Goal: Task Accomplishment & Management: Manage account settings

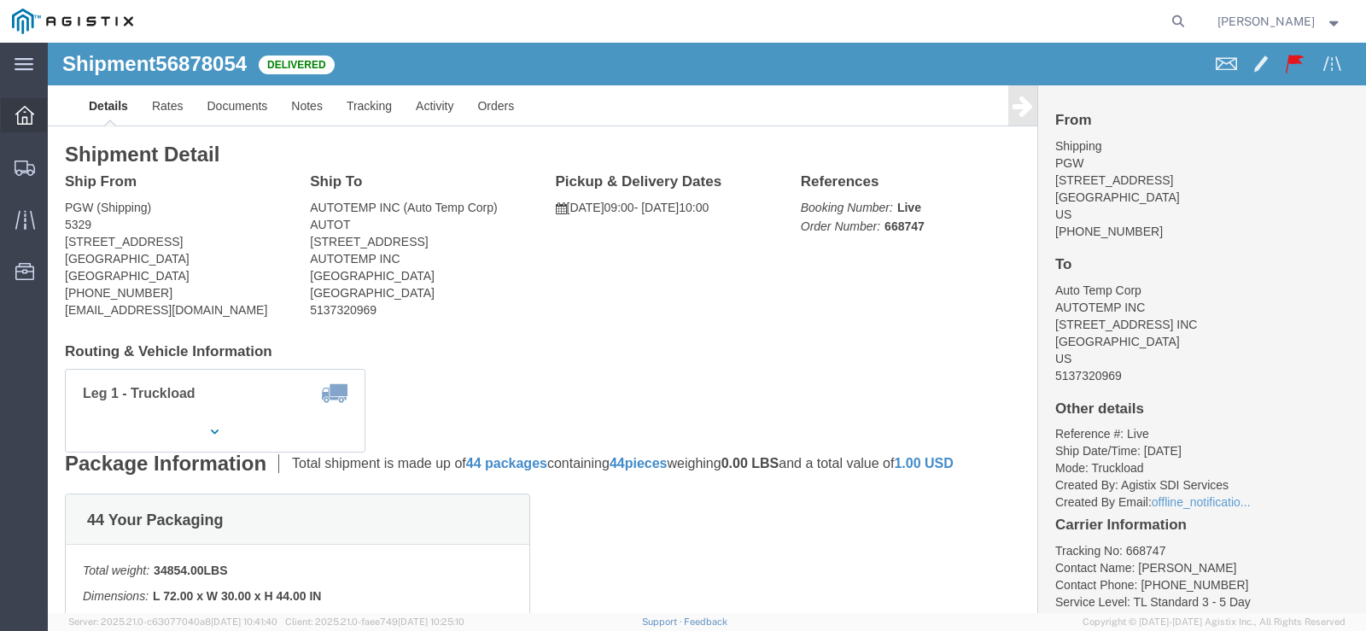
click at [29, 118] on icon at bounding box center [24, 115] width 19 height 19
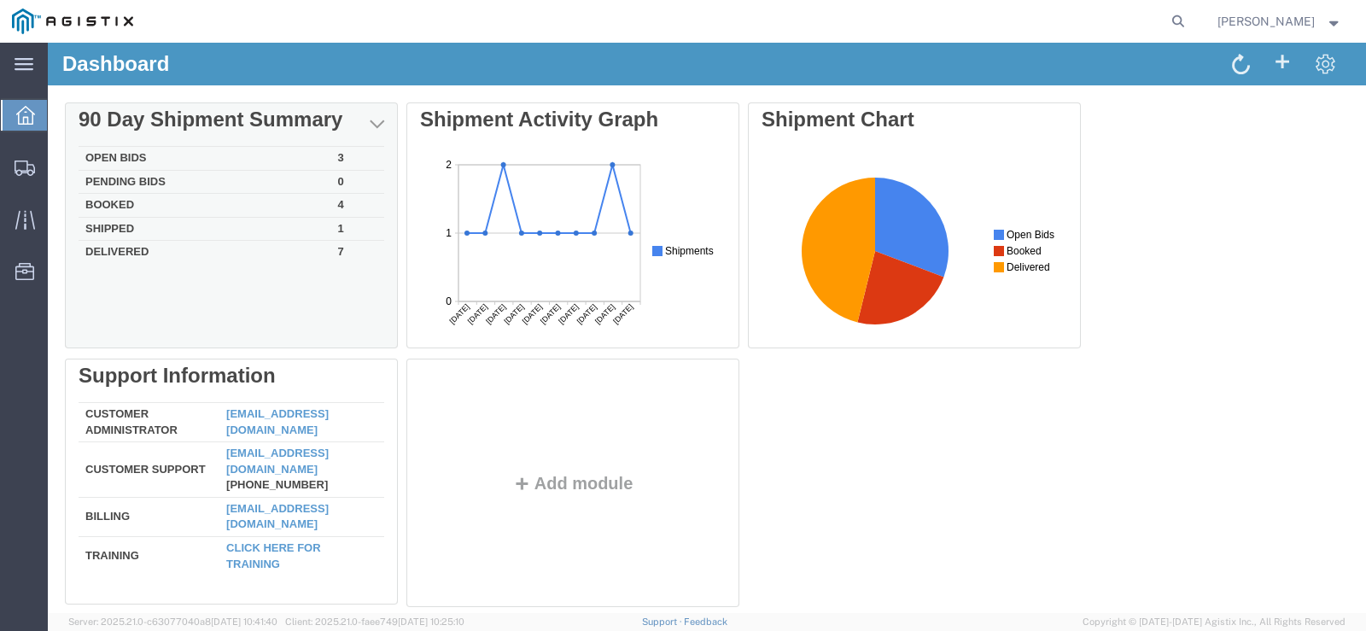
click at [124, 160] on td "Open Bids" at bounding box center [205, 159] width 253 height 24
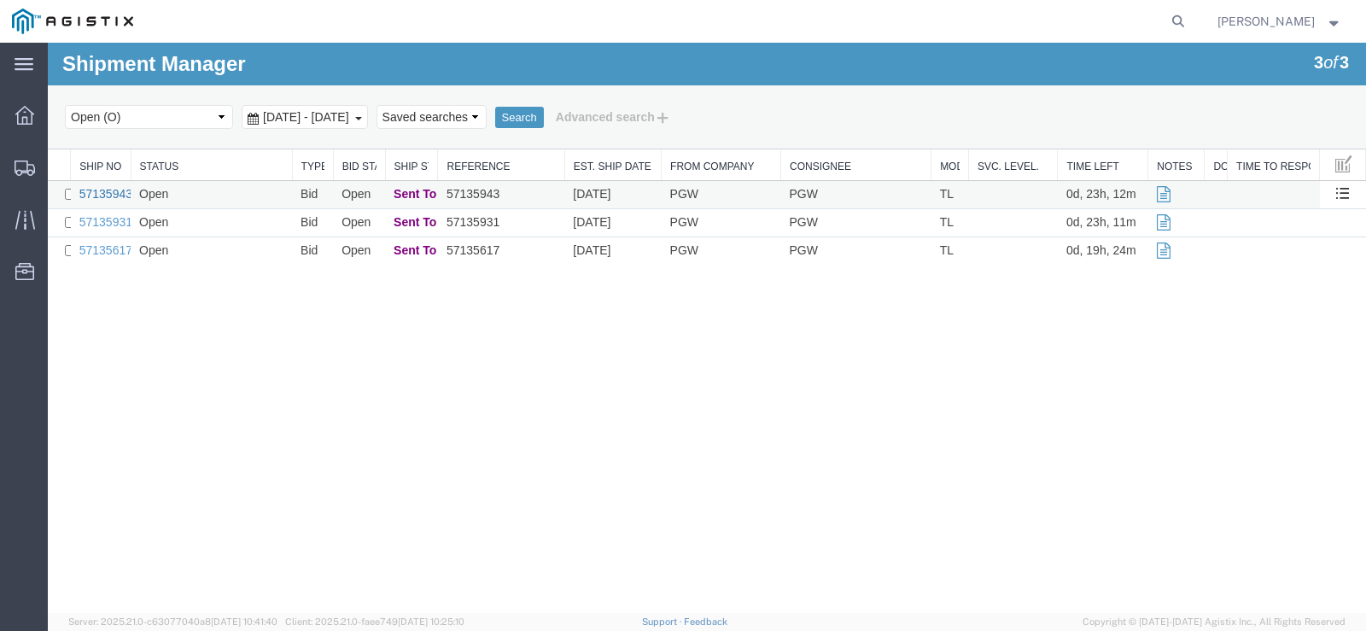
click at [119, 191] on link "57135943" at bounding box center [105, 194] width 53 height 14
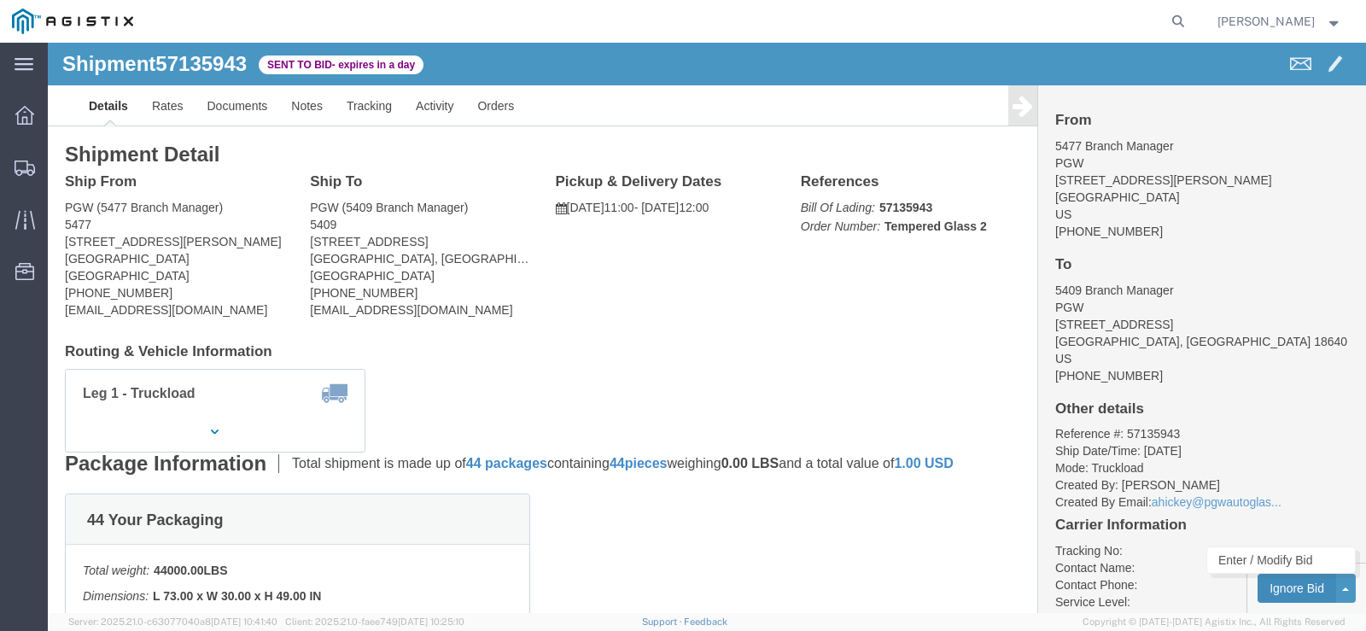
click button "Ignore Bid"
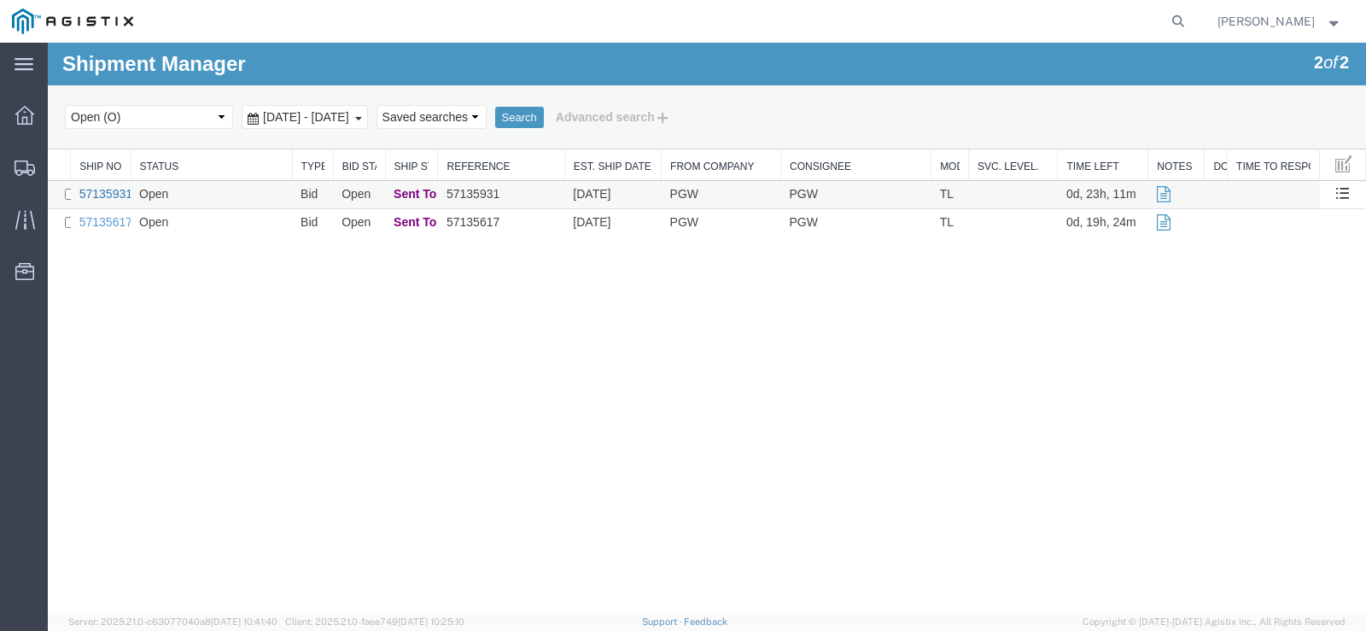
click at [90, 193] on link "57135931" at bounding box center [105, 194] width 53 height 14
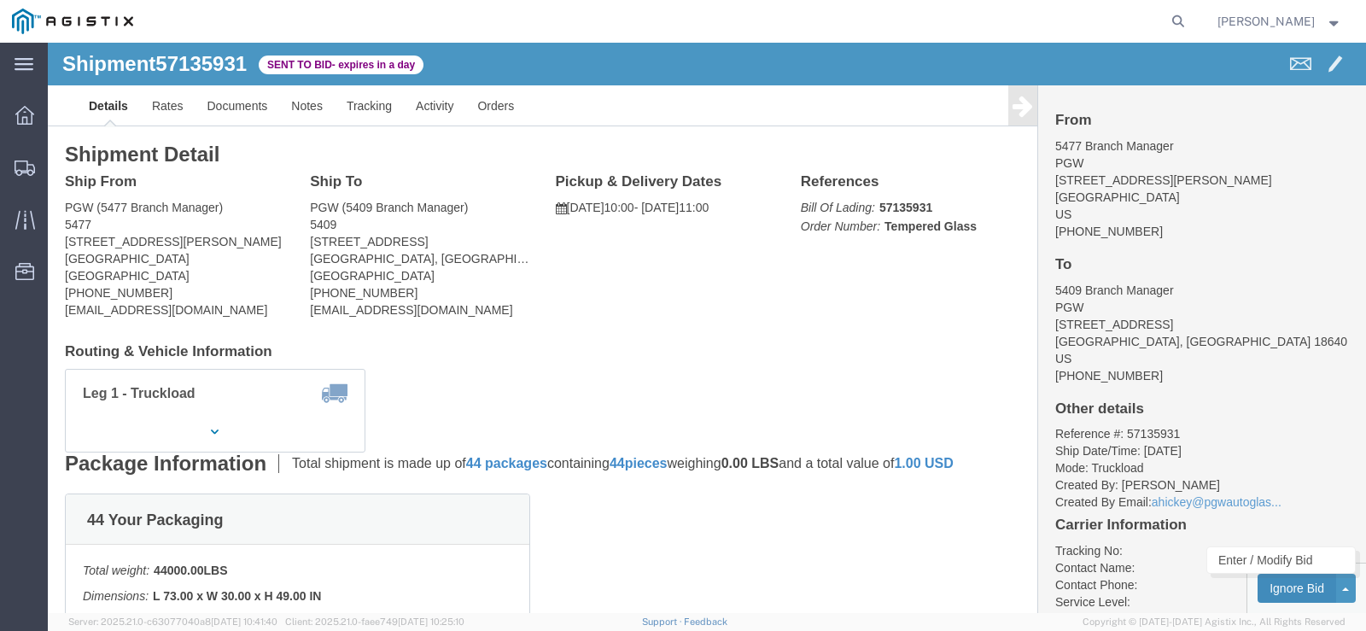
click button "Ignore Bid"
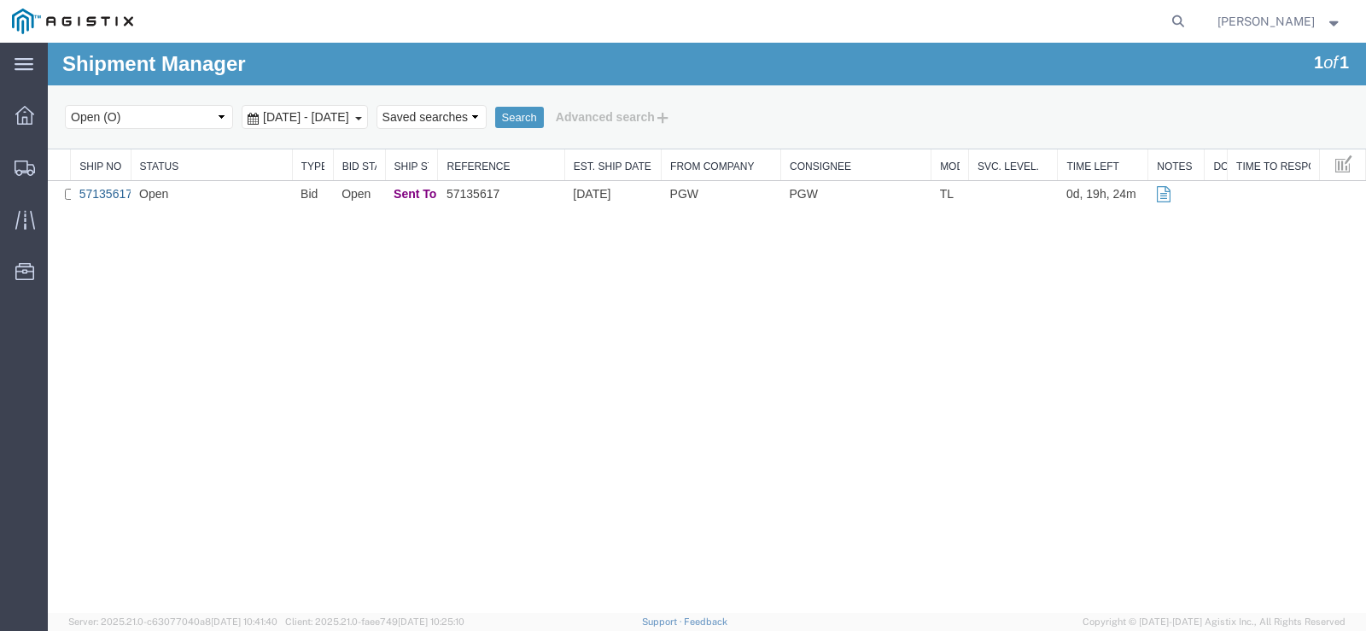
click at [106, 195] on link "57135617" at bounding box center [105, 194] width 53 height 14
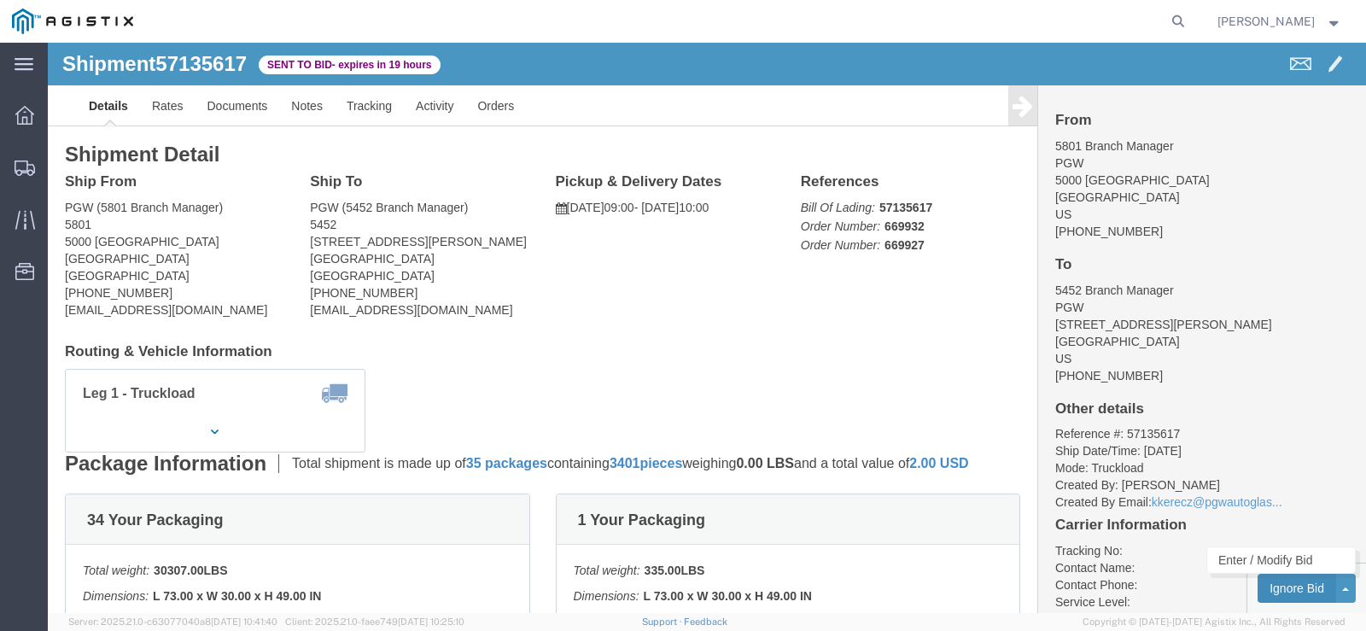
click button "Ignore Bid"
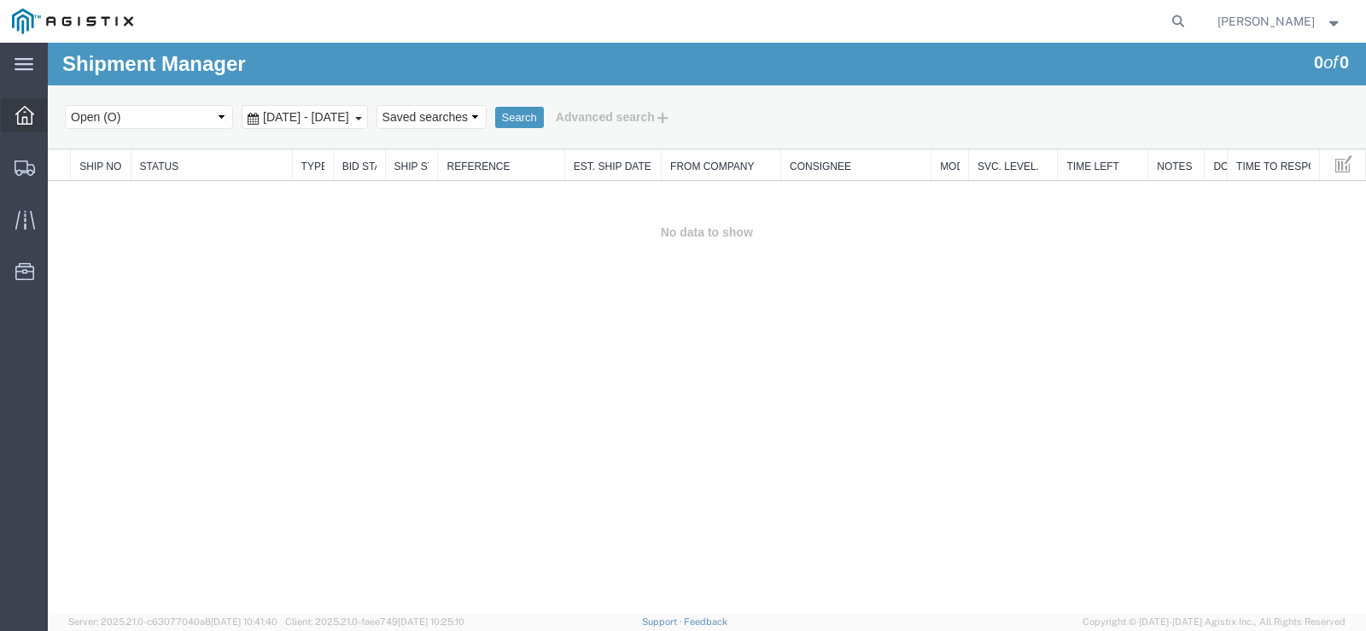
click at [16, 111] on icon at bounding box center [24, 115] width 19 height 19
